Goal: Task Accomplishment & Management: Manage account settings

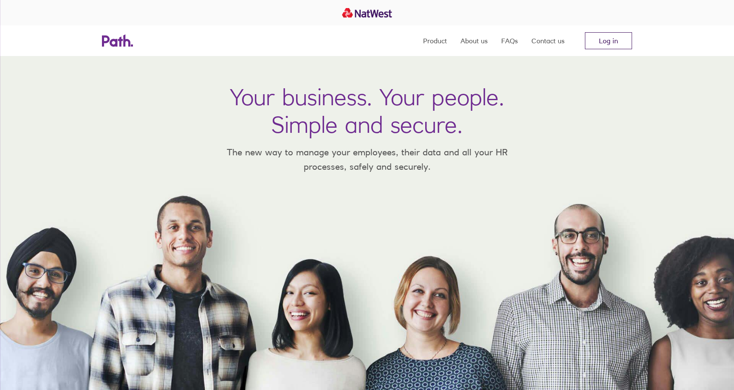
click at [630, 36] on link "Log in" at bounding box center [608, 40] width 47 height 17
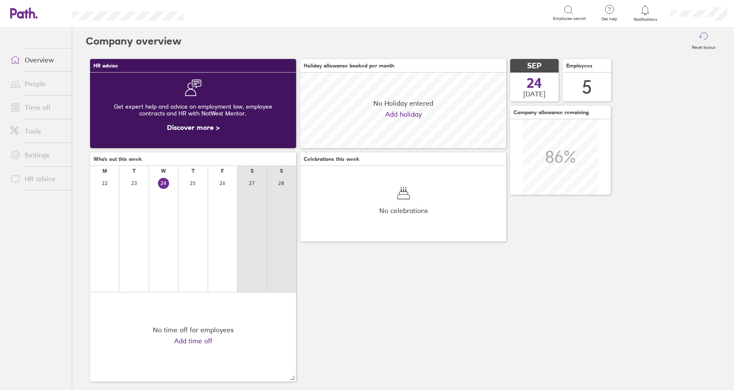
scroll to position [76, 206]
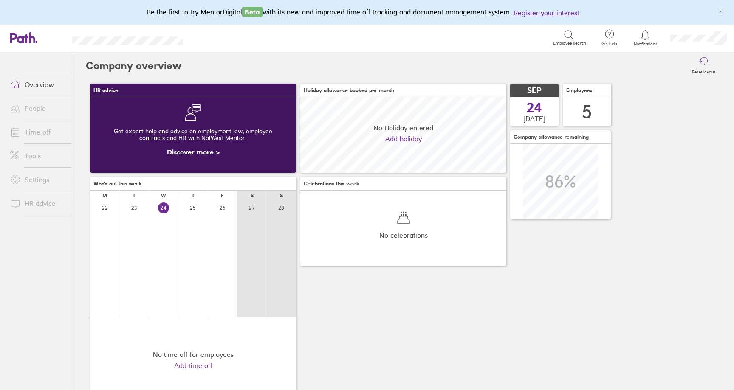
click at [645, 13] on div "Be the first to try MentorDigital Beta with its new and improved time off track…" at bounding box center [367, 12] width 734 height 25
click at [646, 36] on icon at bounding box center [645, 35] width 10 height 10
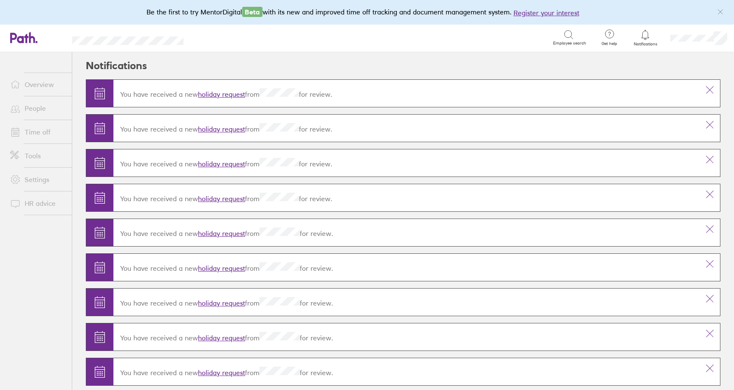
click at [226, 127] on link "holiday request" at bounding box center [221, 129] width 47 height 8
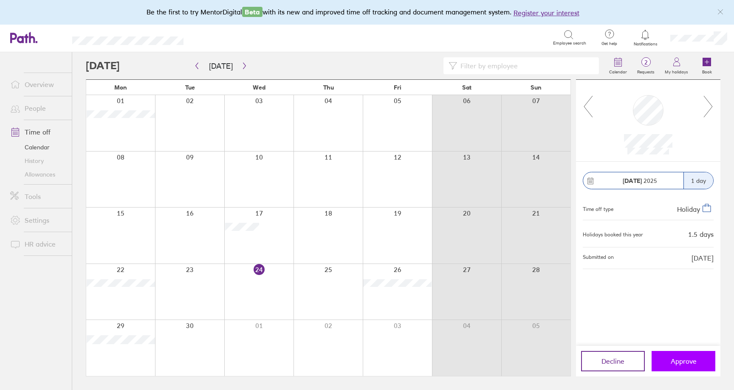
click at [676, 362] on span "Approve" at bounding box center [683, 362] width 26 height 8
click at [243, 67] on icon "button" at bounding box center [244, 65] width 6 height 7
click at [677, 361] on span "Approve" at bounding box center [683, 362] width 26 height 8
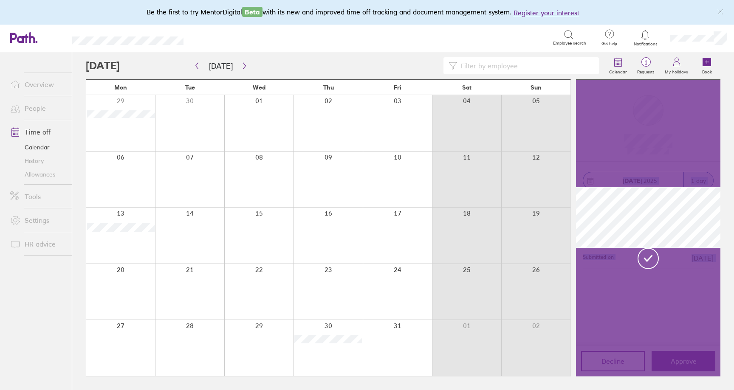
drag, startPoint x: 538, startPoint y: 250, endPoint x: 535, endPoint y: 246, distance: 4.8
click at [537, 249] on main "Today October 2025 Mon Tue Wed Thu Fri Sat Sun 29 30 01 02 03 04 05 06 07 08 09…" at bounding box center [403, 221] width 634 height 338
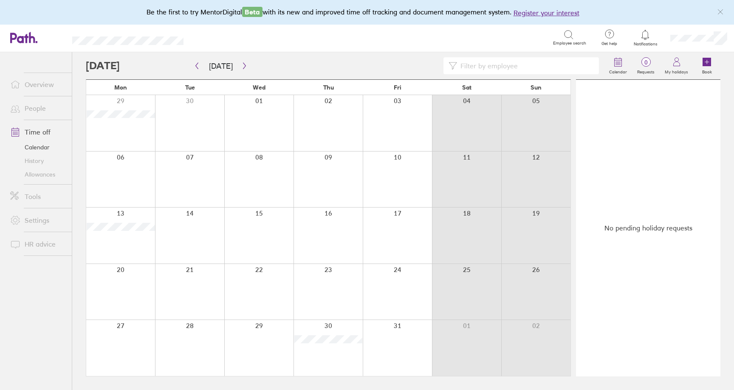
click at [595, 154] on div "No pending holiday requests" at bounding box center [648, 228] width 144 height 297
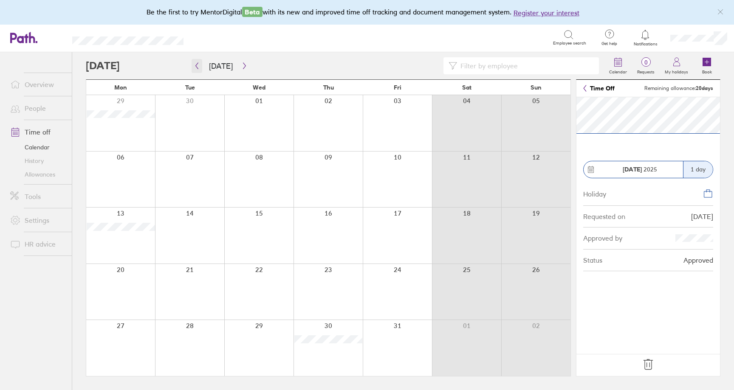
click at [192, 68] on button "button" at bounding box center [196, 66] width 11 height 14
click at [241, 66] on icon "button" at bounding box center [244, 65] width 6 height 7
click at [196, 67] on icon "button" at bounding box center [197, 65] width 6 height 7
